Goal: Task Accomplishment & Management: Use online tool/utility

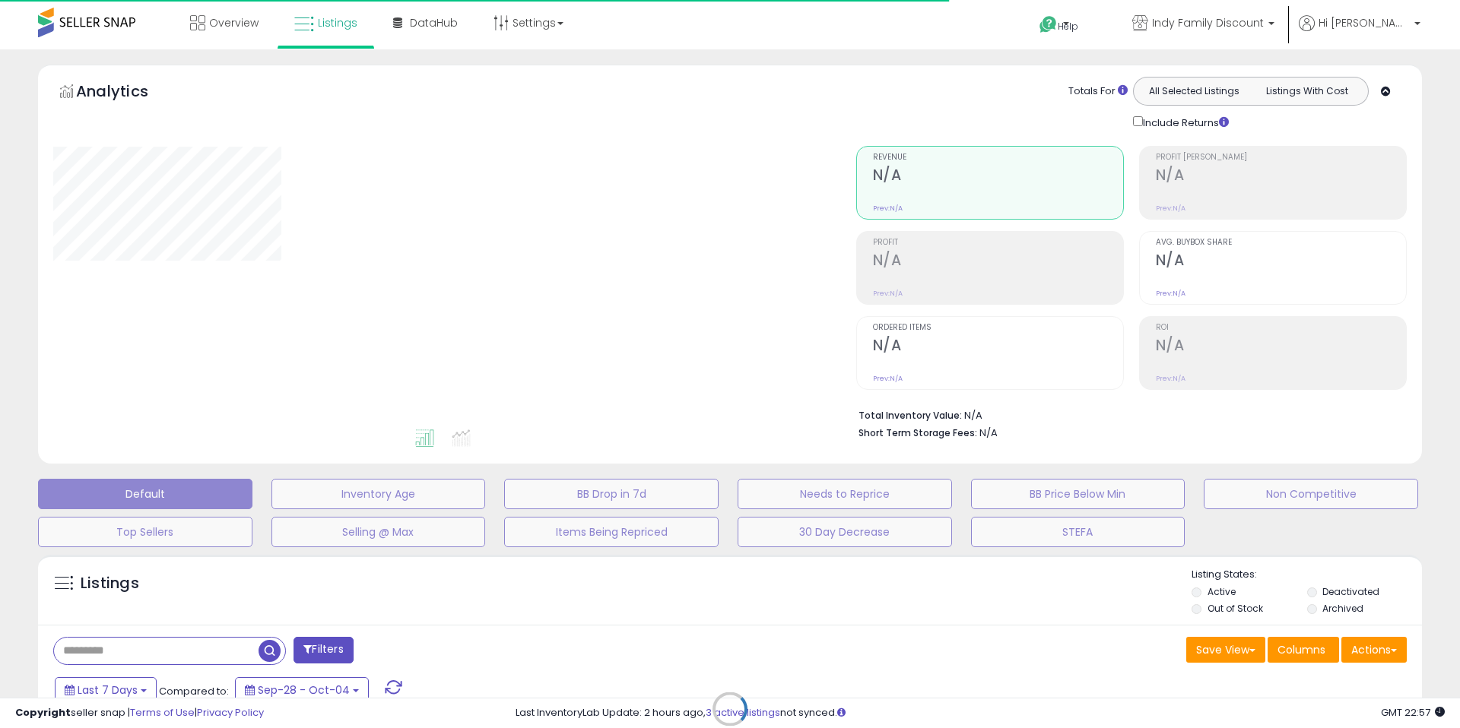
type input "**********"
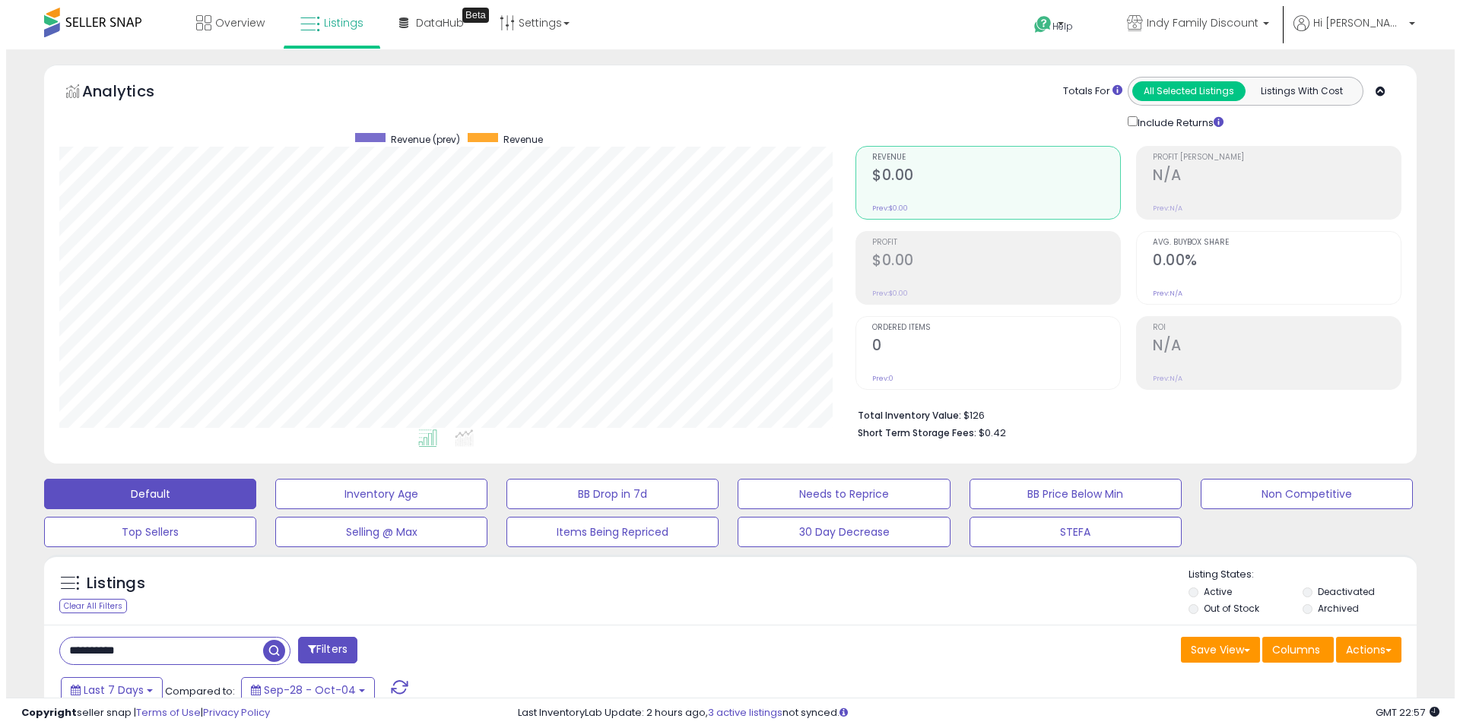
scroll to position [312, 796]
click at [125, 607] on div "Listings Clear All Filters" at bounding box center [156, 593] width 228 height 50
click at [109, 607] on div "Clear All Filters" at bounding box center [87, 606] width 68 height 14
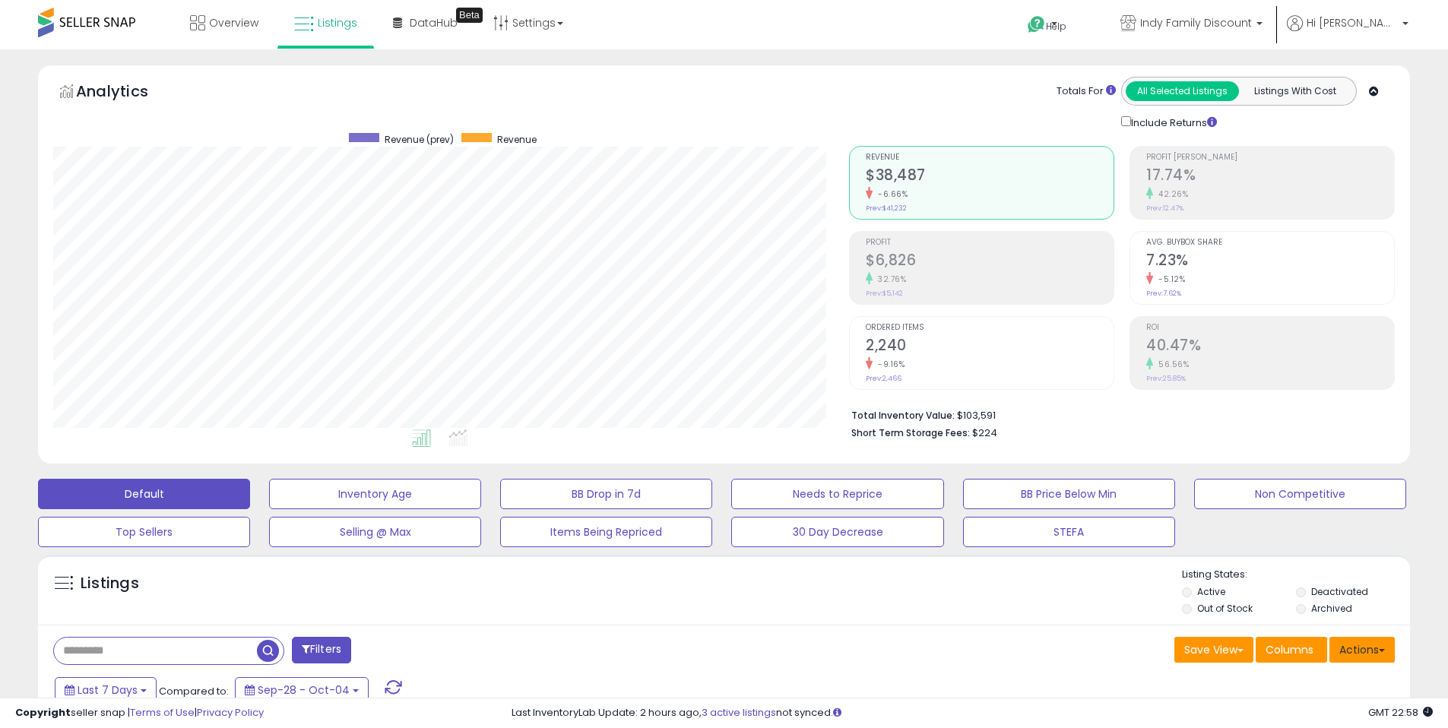
click at [1352, 650] on button "Actions" at bounding box center [1362, 650] width 65 height 26
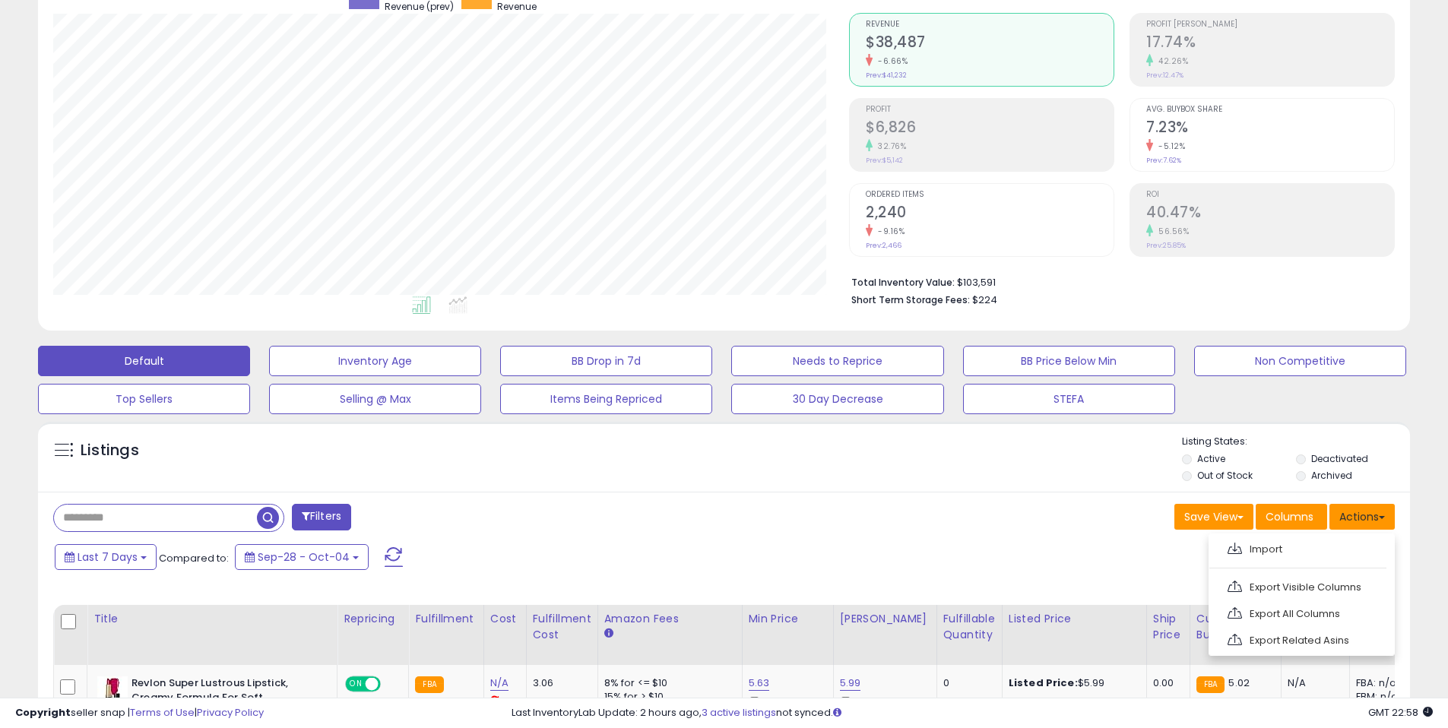
scroll to position [137, 0]
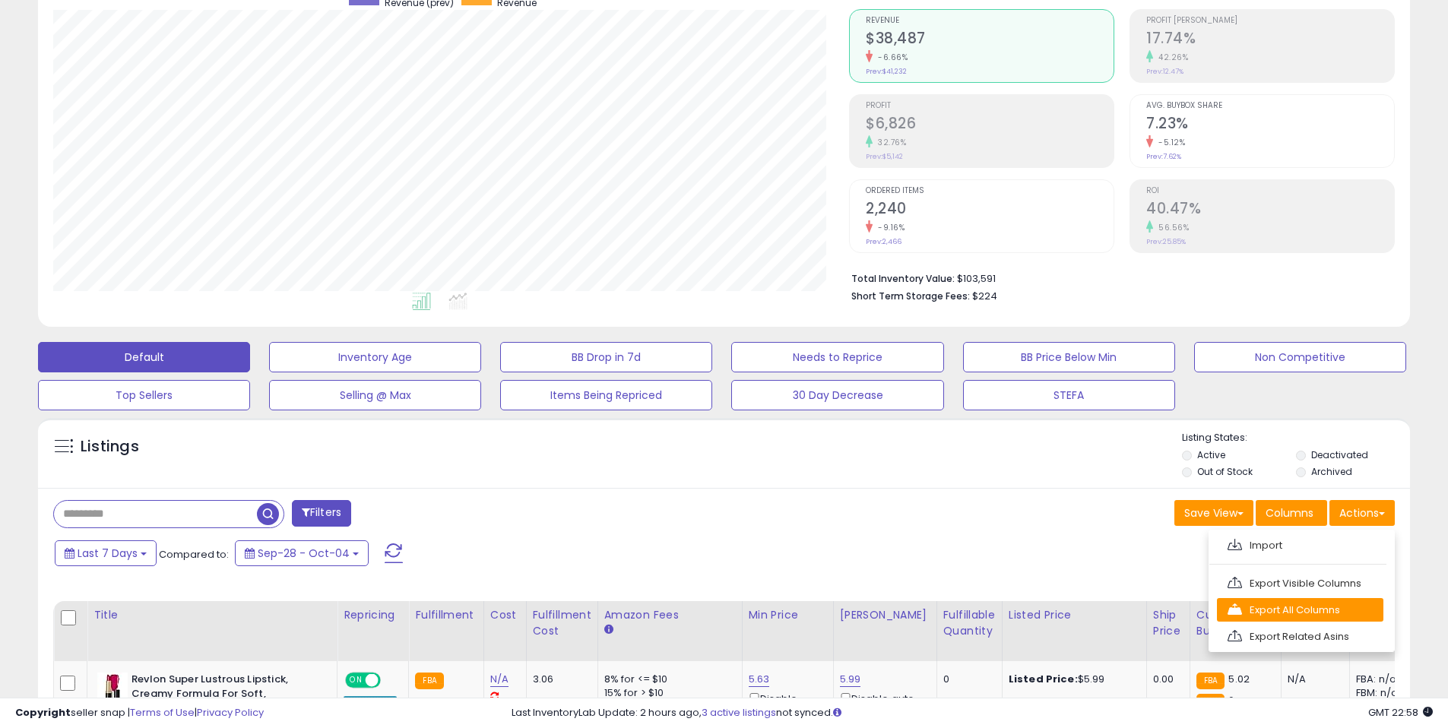
click at [1326, 613] on link "Export All Columns" at bounding box center [1300, 610] width 166 height 24
click at [923, 487] on div "Listings Active" at bounding box center [724, 453] width 1372 height 70
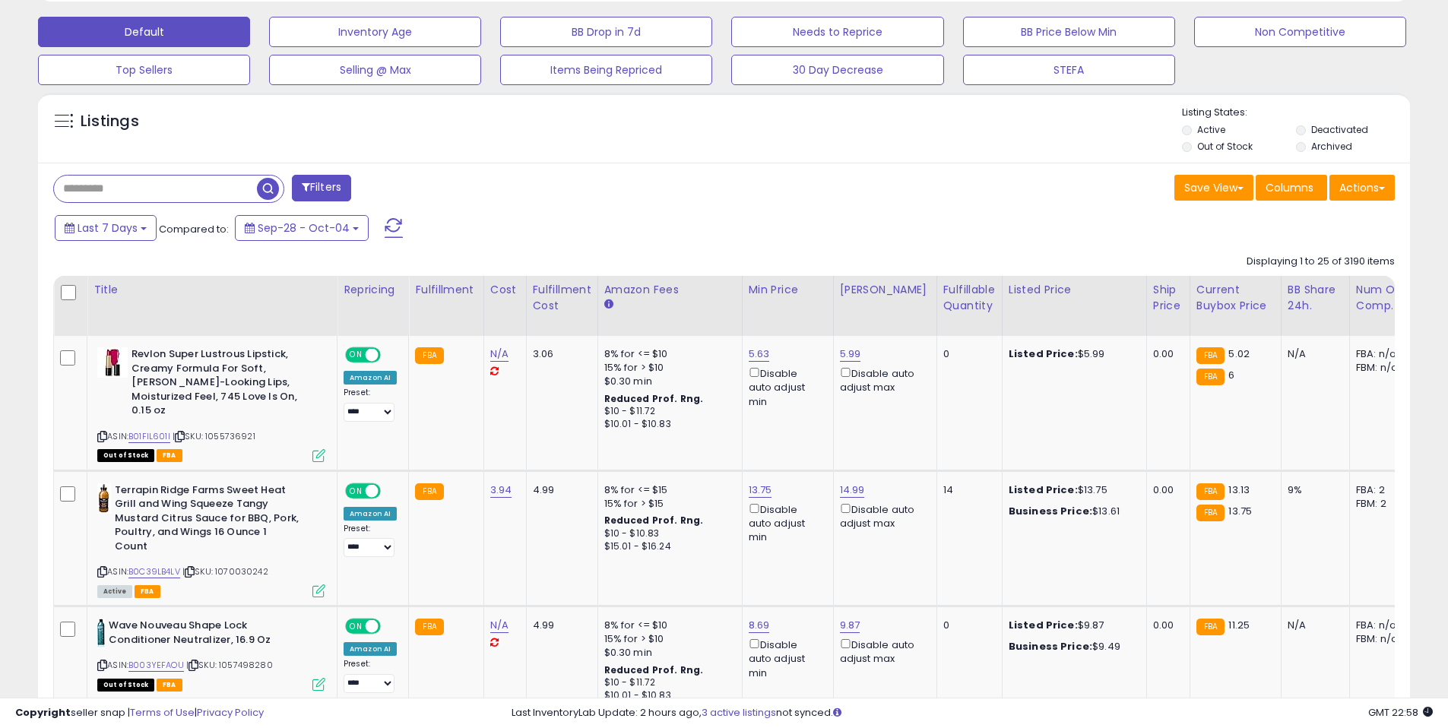
scroll to position [0, 0]
